Goal: Transaction & Acquisition: Purchase product/service

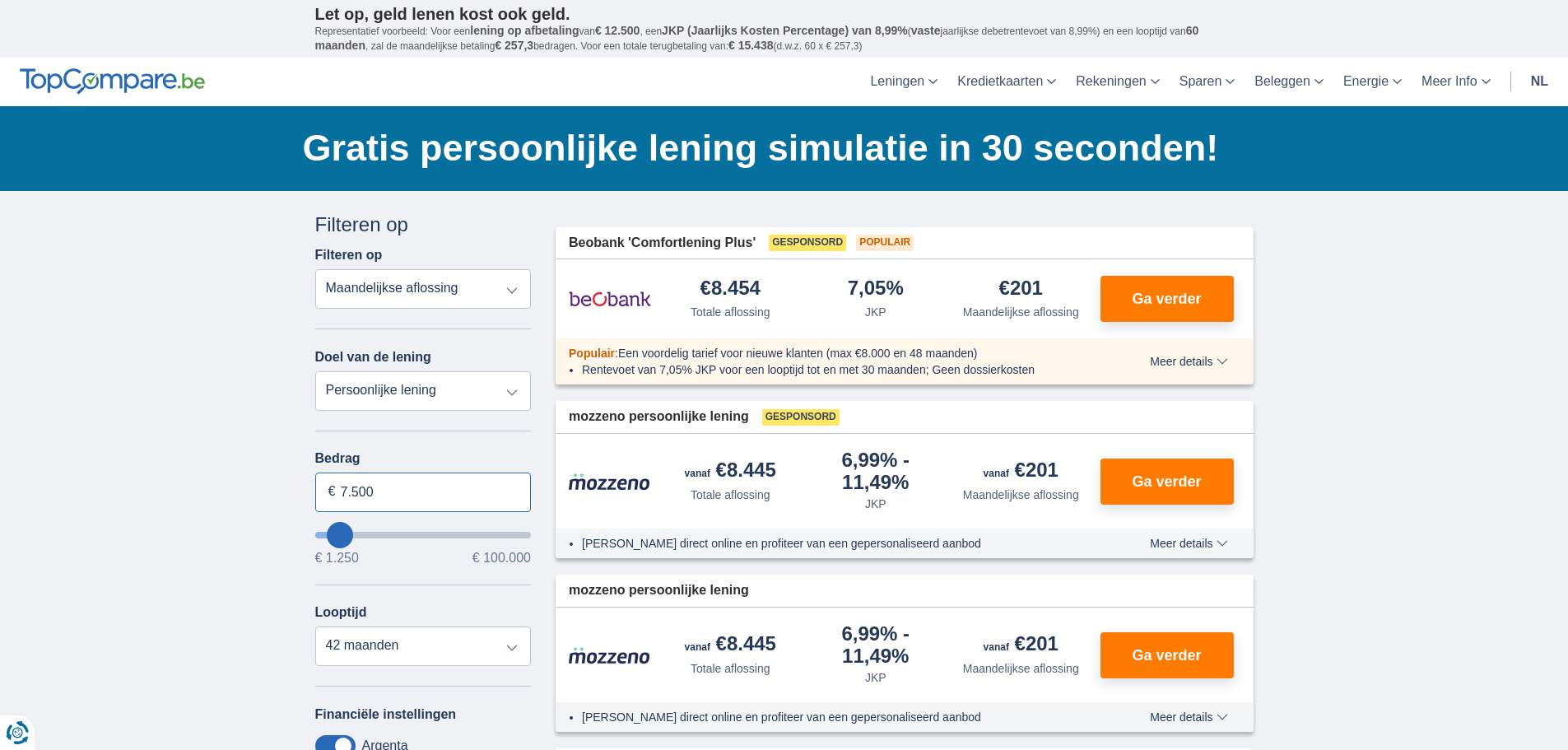
drag, startPoint x: 393, startPoint y: 493, endPoint x: 191, endPoint y: 495, distance: 202.0
type input "2.000"
type input "2250"
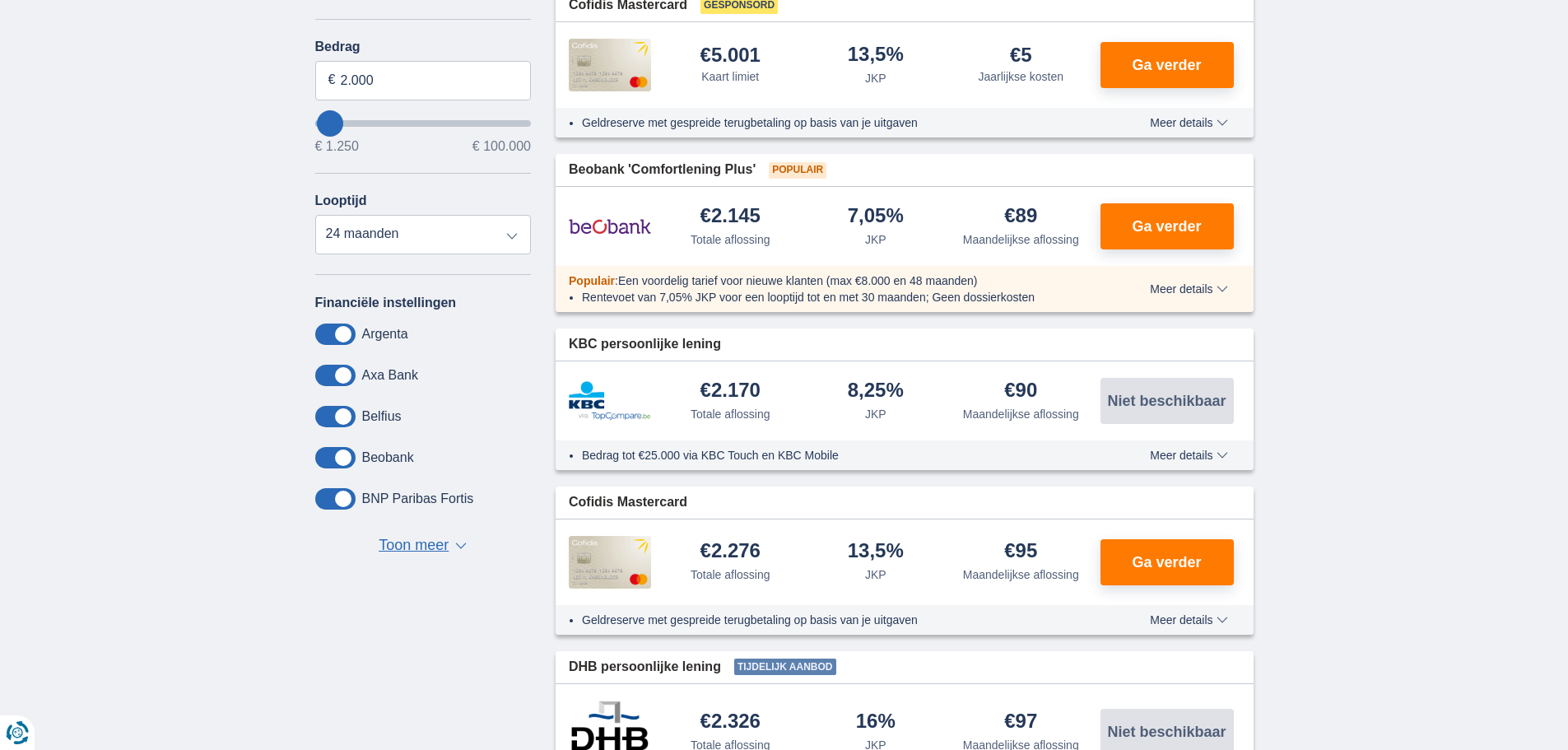
scroll to position [165, 0]
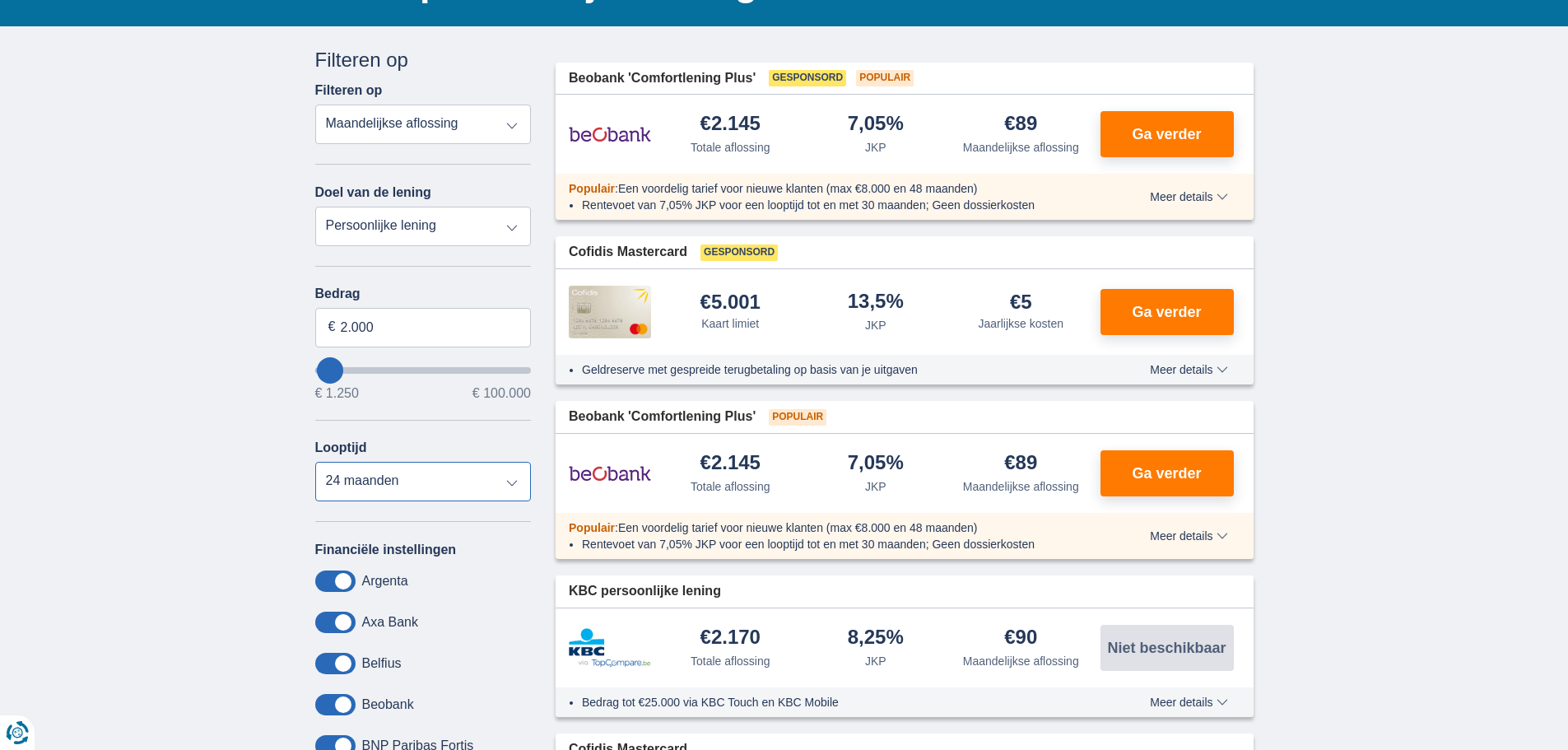
click at [397, 487] on select "12 maanden 18 maanden 24 maanden" at bounding box center [423, 481] width 216 height 40
click at [315, 462] on select "12 maanden 18 maanden 24 maanden" at bounding box center [423, 481] width 216 height 40
click at [395, 482] on select "12 maanden 18 maanden 24 maanden" at bounding box center [423, 481] width 216 height 40
select select "18"
click at [315, 462] on select "12 maanden 18 maanden 24 maanden" at bounding box center [423, 481] width 216 height 40
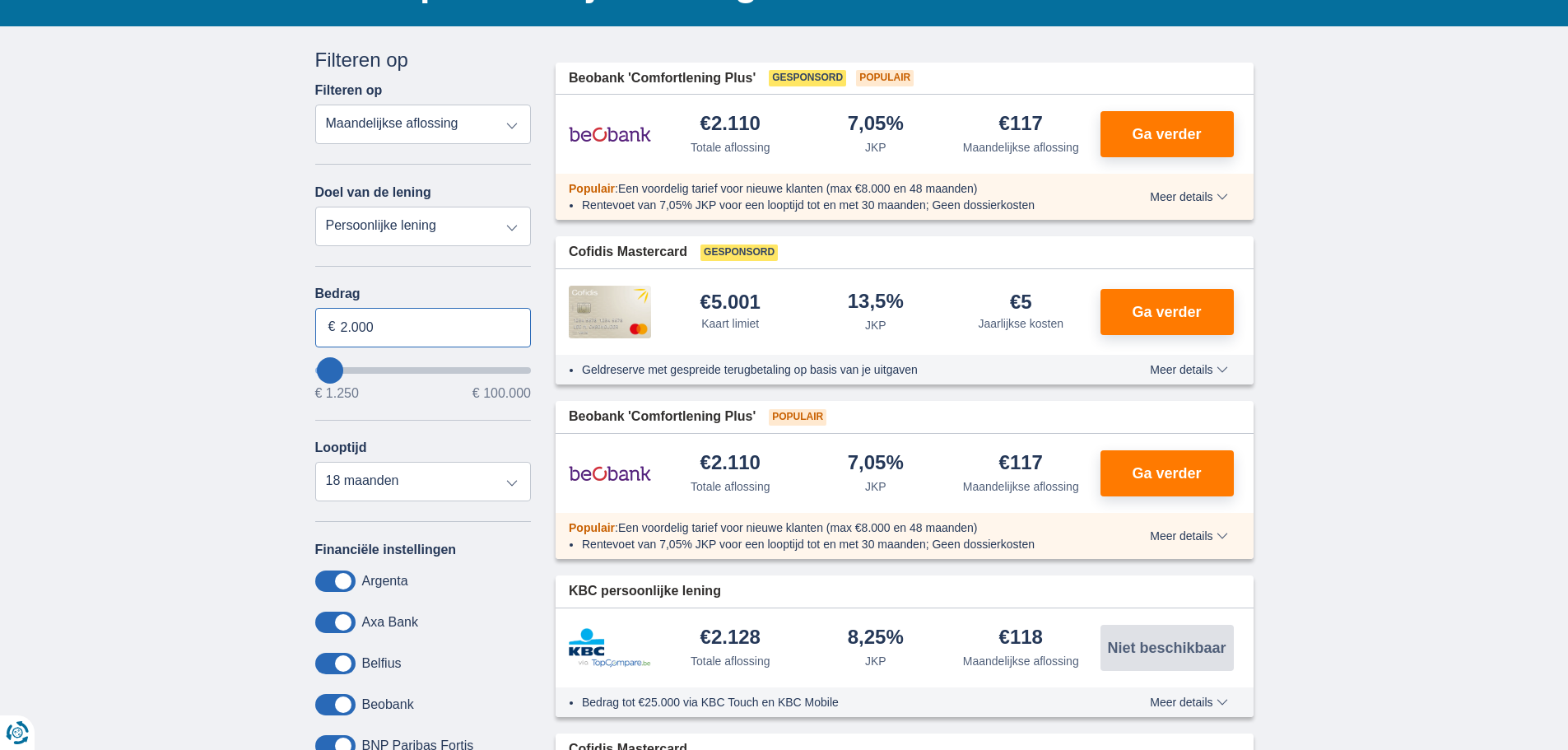
click at [400, 326] on input "2.000" at bounding box center [423, 327] width 216 height 40
type input "2"
type input "3.000"
type input "3250"
select select "30"
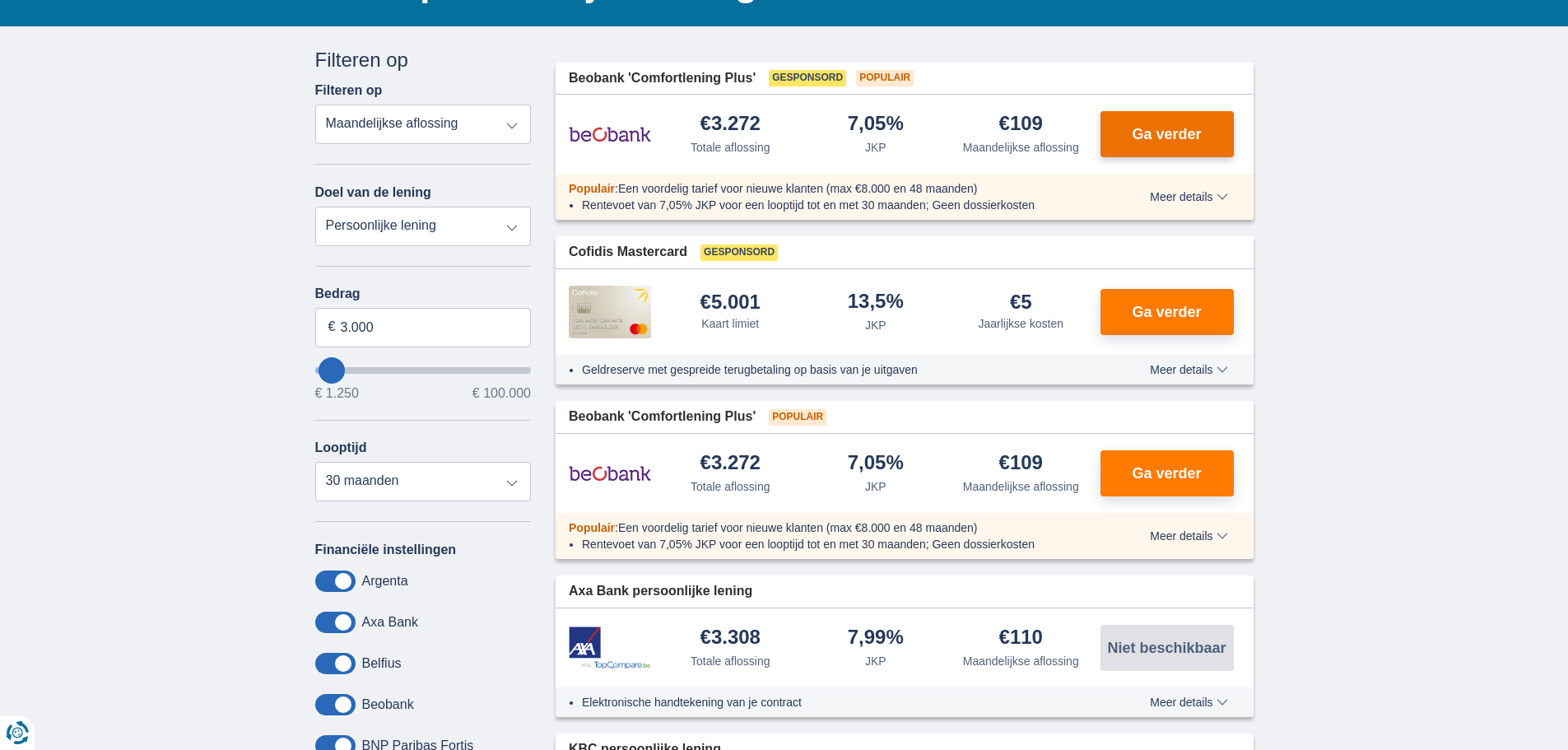
click at [1168, 136] on span "Ga verder" at bounding box center [1166, 135] width 69 height 15
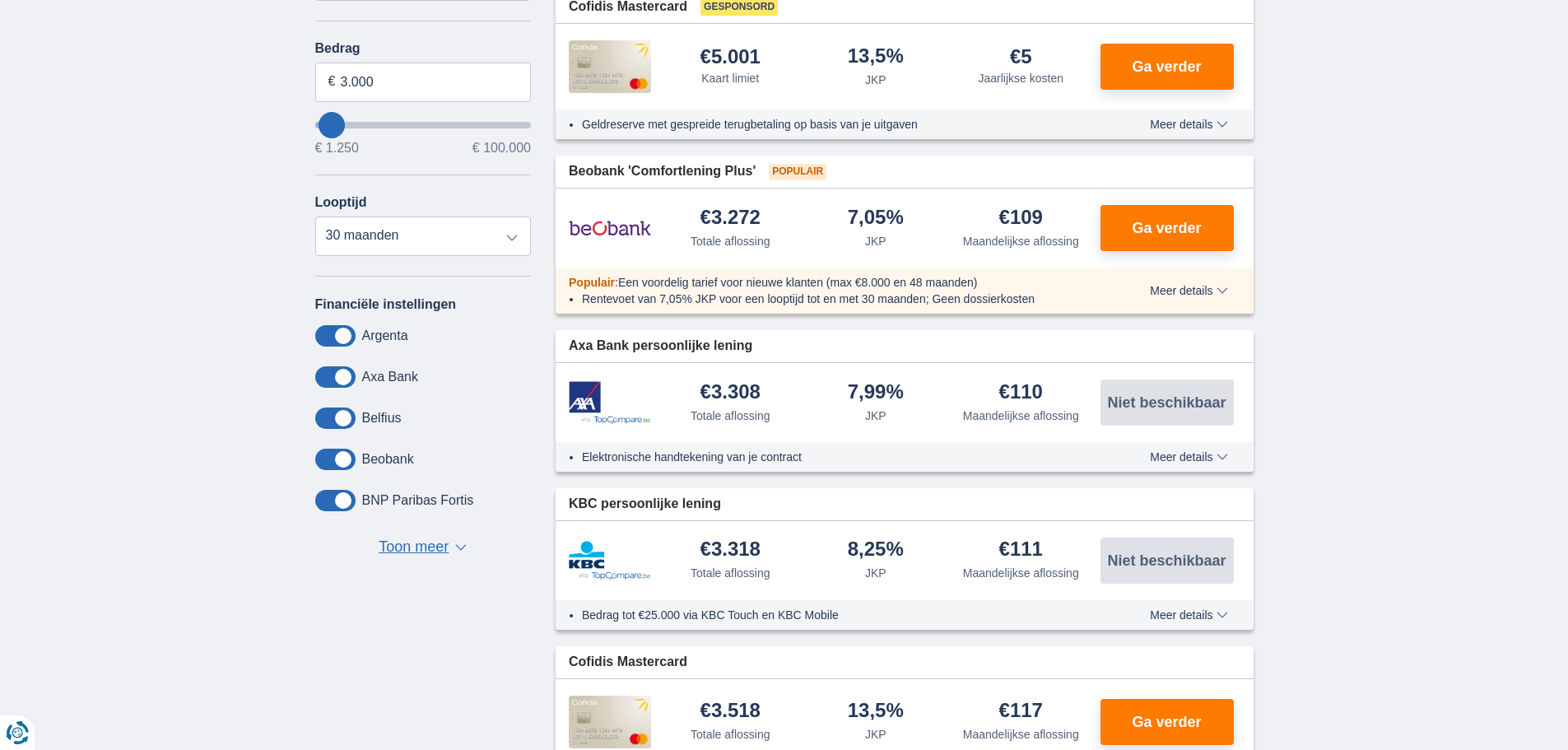
scroll to position [412, 0]
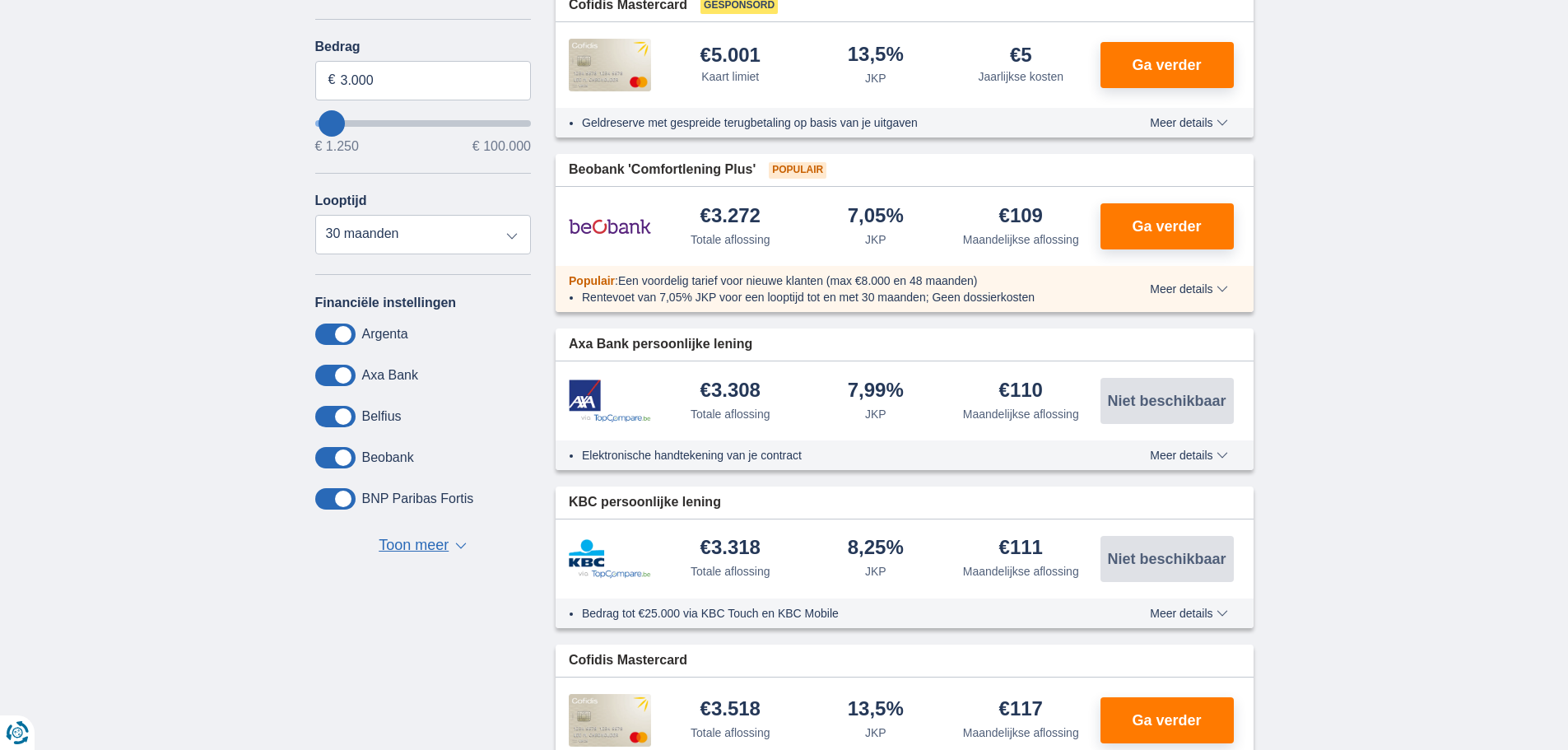
click at [422, 542] on span "Toon meer" at bounding box center [413, 545] width 70 height 21
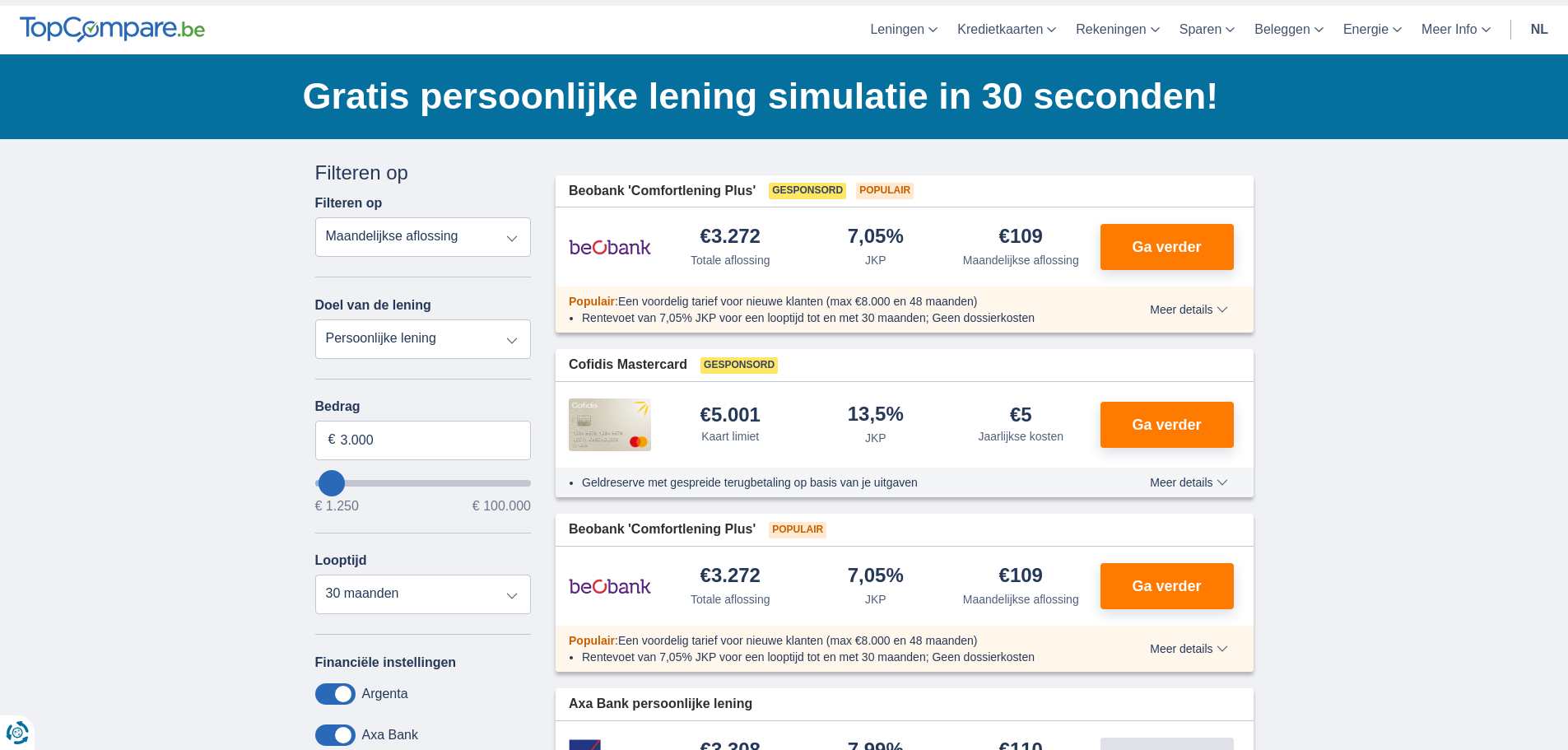
scroll to position [0, 0]
